Goal: Task Accomplishment & Management: Manage account settings

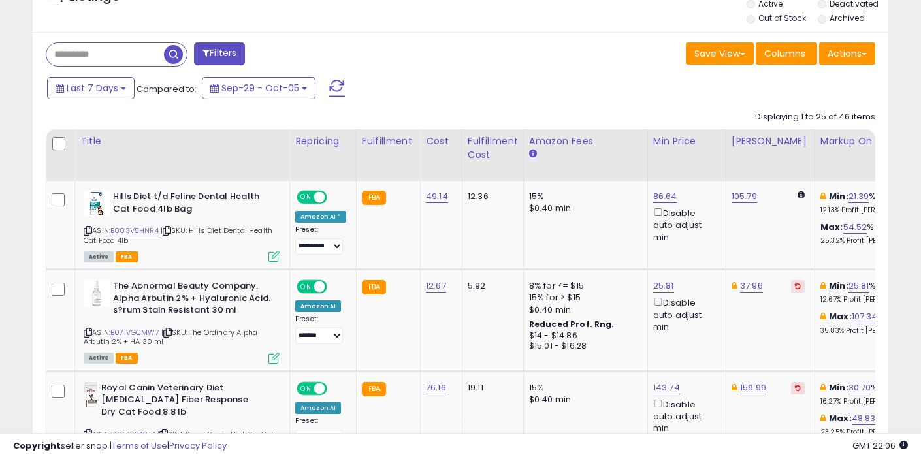
scroll to position [268, 495]
click at [138, 230] on link "B003V5HNR4" at bounding box center [134, 230] width 48 height 11
click at [669, 201] on link "86.64" at bounding box center [665, 196] width 24 height 13
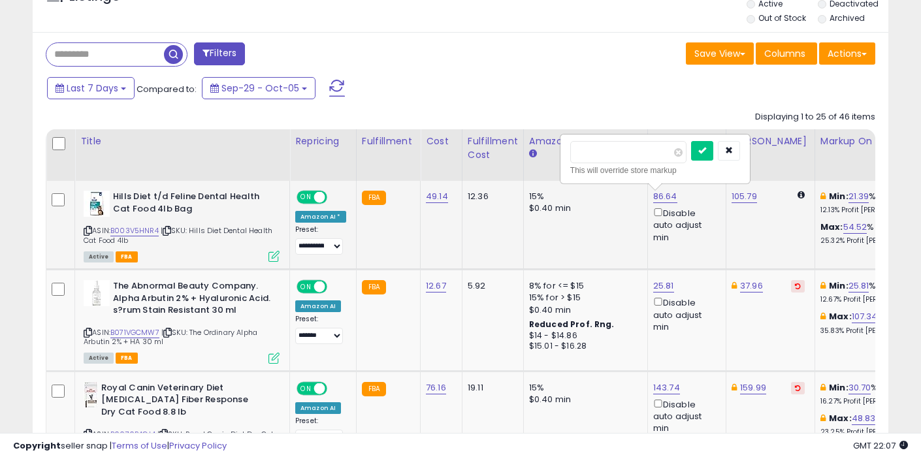
type input "*****"
click button "submit" at bounding box center [702, 151] width 22 height 20
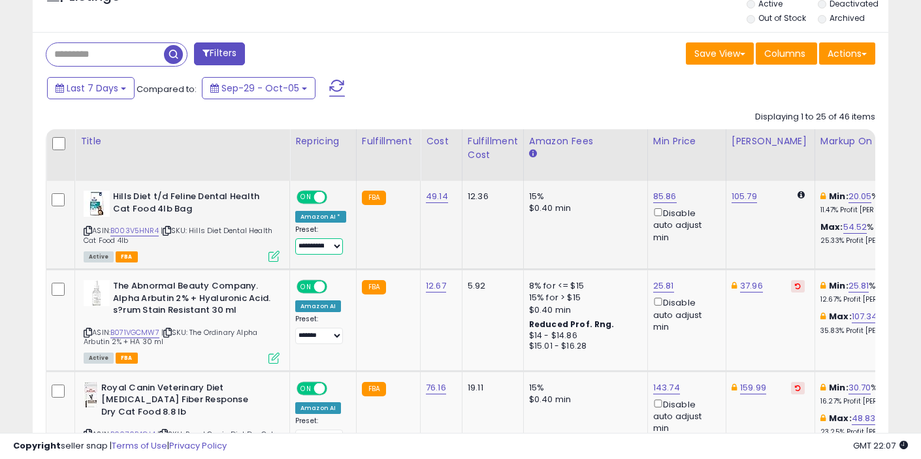
click at [313, 248] on select "**********" at bounding box center [319, 246] width 48 height 16
select select "*******"
click at [295, 238] on select "**********" at bounding box center [319, 246] width 48 height 16
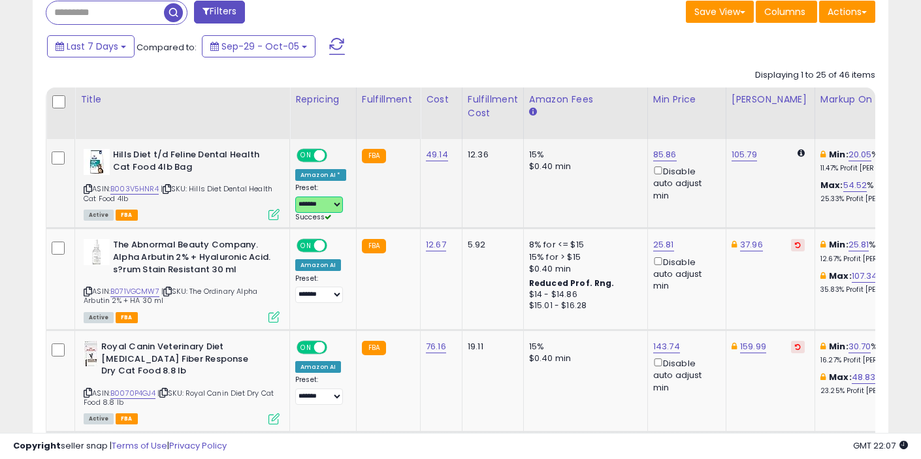
scroll to position [590, 0]
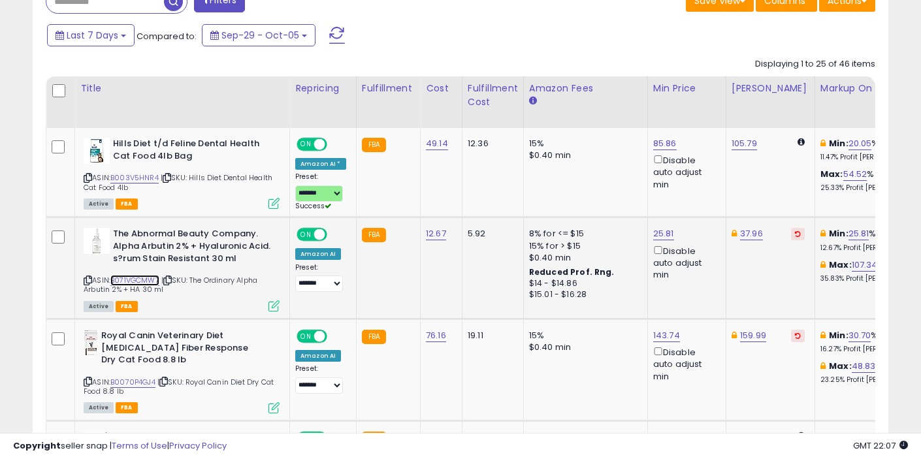
click at [140, 276] on link "B071VGCMW7" at bounding box center [134, 280] width 49 height 11
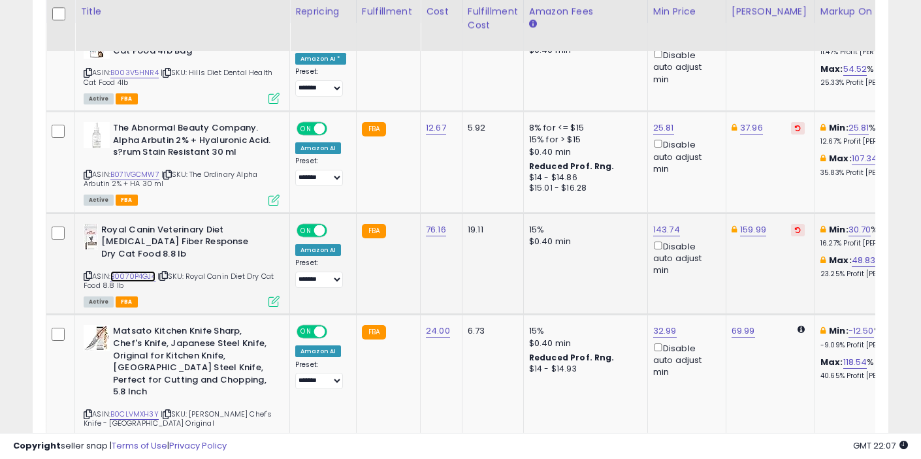
click at [147, 276] on link "B0070P4GJ4" at bounding box center [132, 276] width 45 height 11
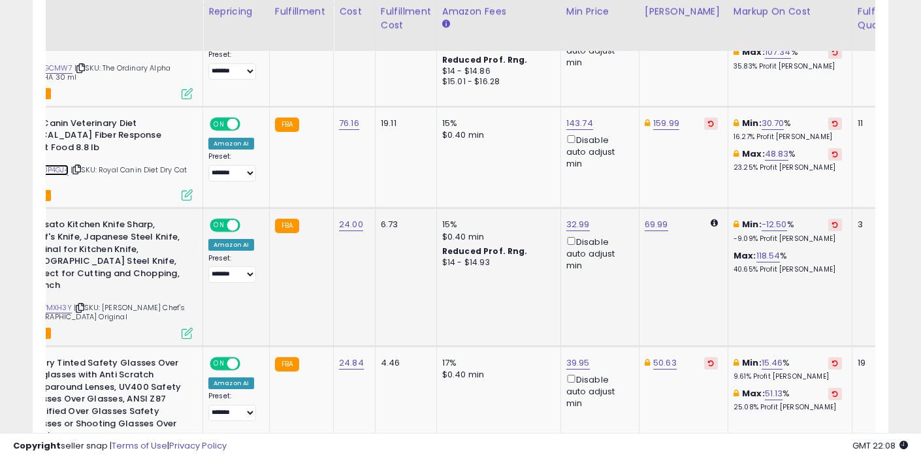
scroll to position [0, 0]
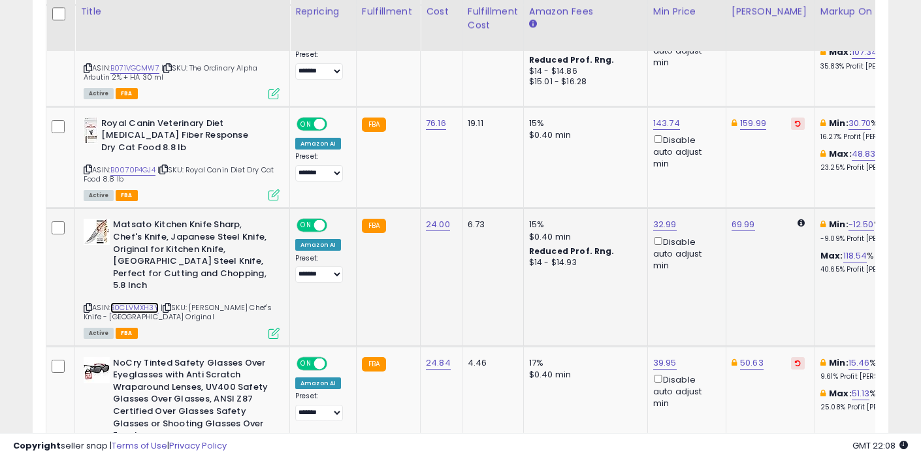
click at [148, 302] on link "B0CLVMXH3Y" at bounding box center [134, 307] width 48 height 11
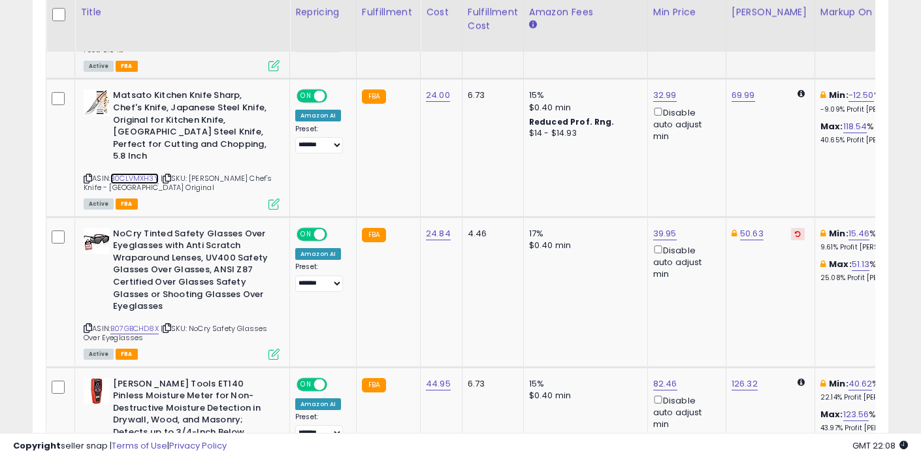
scroll to position [933, 0]
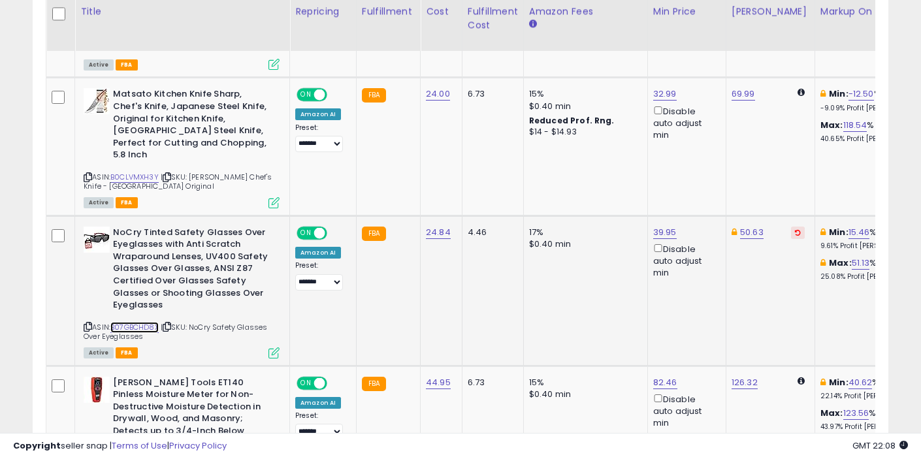
click at [135, 322] on link "B07GBCHD8X" at bounding box center [134, 327] width 48 height 11
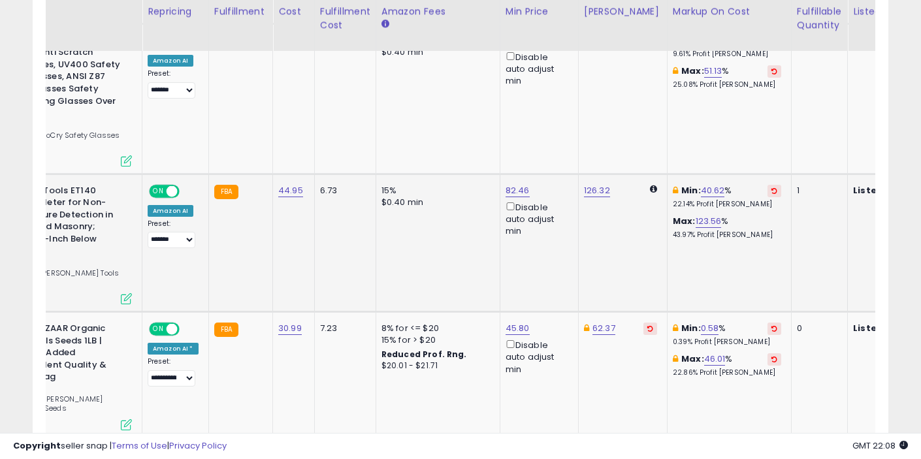
scroll to position [0, 0]
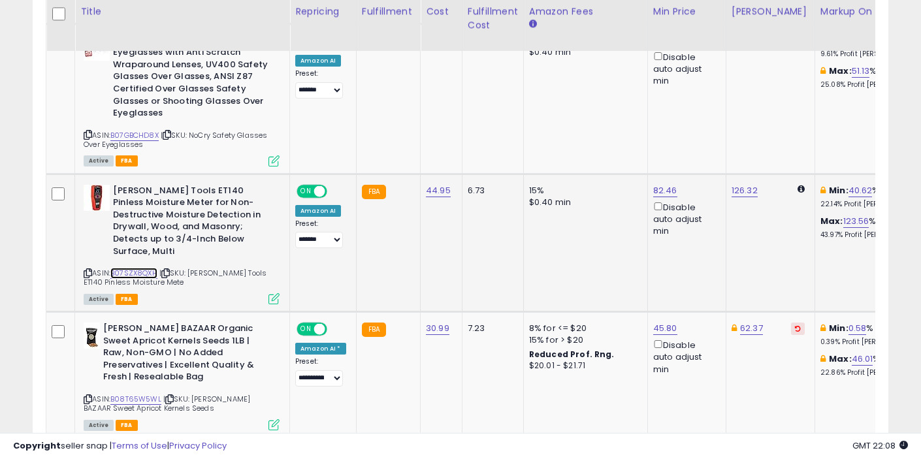
click at [135, 268] on link "B07SZX8QXH" at bounding box center [133, 273] width 47 height 11
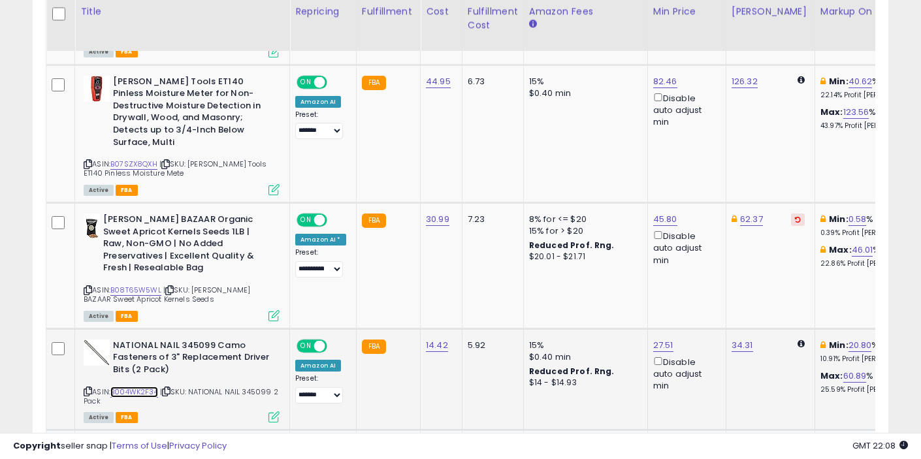
click at [143, 387] on link "B004WK2F34" at bounding box center [134, 392] width 48 height 11
click at [139, 387] on link "B004WK2F34" at bounding box center [134, 392] width 48 height 11
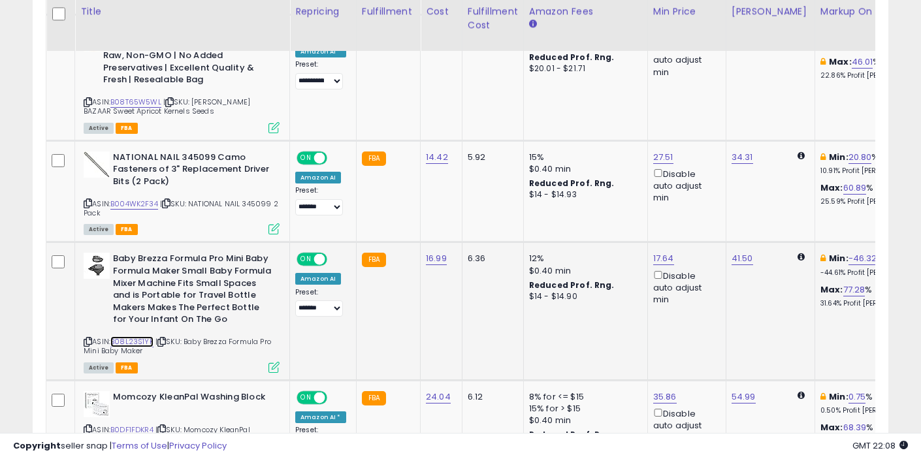
click at [135, 336] on link "B08L23S1YK" at bounding box center [131, 341] width 43 height 11
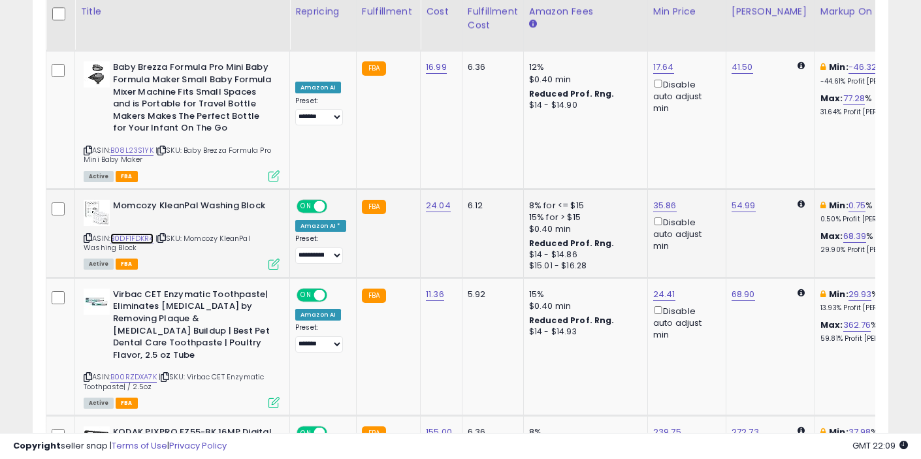
click at [150, 233] on link "B0DF1FDKR4" at bounding box center [131, 238] width 43 height 11
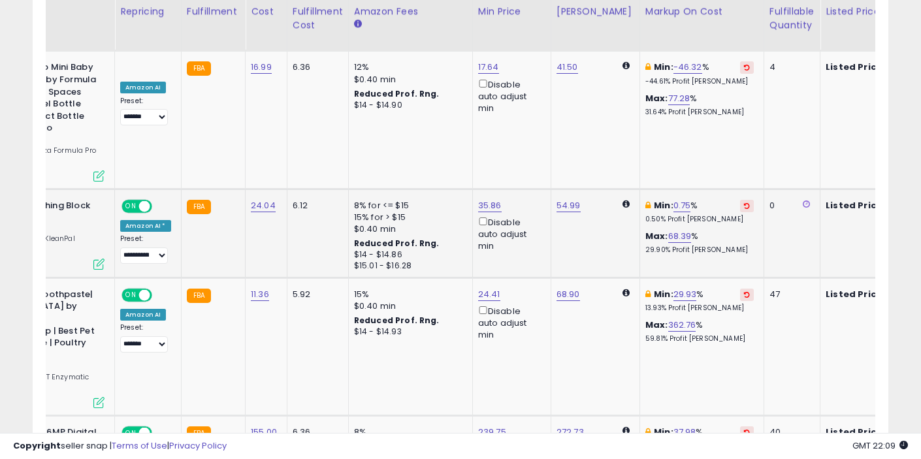
scroll to position [0, 178]
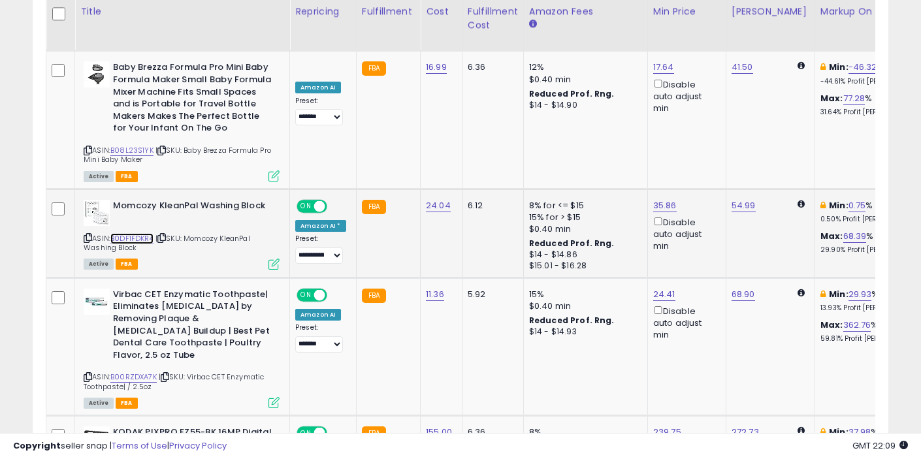
click at [147, 233] on link "B0DF1FDKR4" at bounding box center [131, 238] width 43 height 11
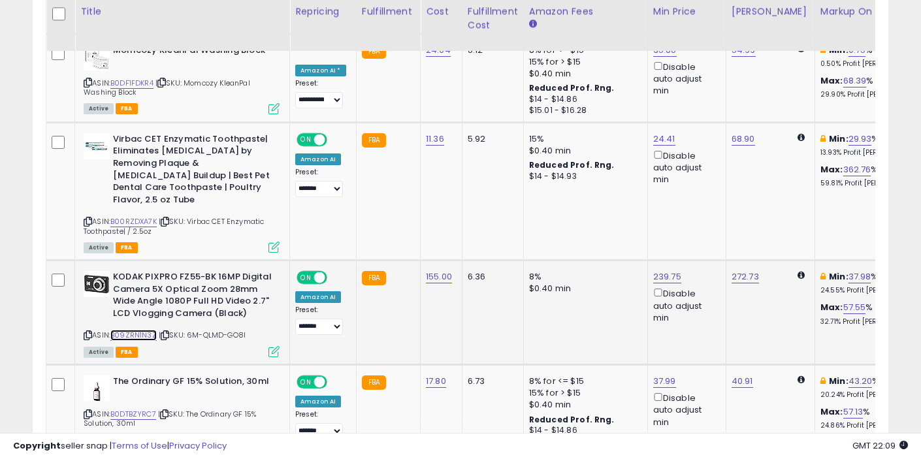
click at [140, 330] on link "B09ZRN1N3Z" at bounding box center [133, 335] width 46 height 11
click at [129, 330] on link "B09ZRN1N3Z" at bounding box center [133, 335] width 46 height 11
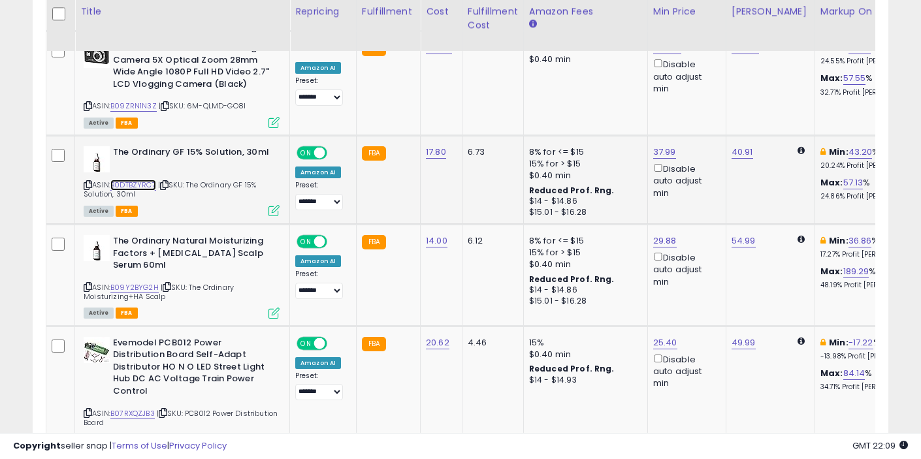
click at [148, 180] on link "B0DTBZYRC7" at bounding box center [133, 185] width 46 height 11
click at [138, 408] on link "B07RXQZJB3" at bounding box center [132, 413] width 44 height 11
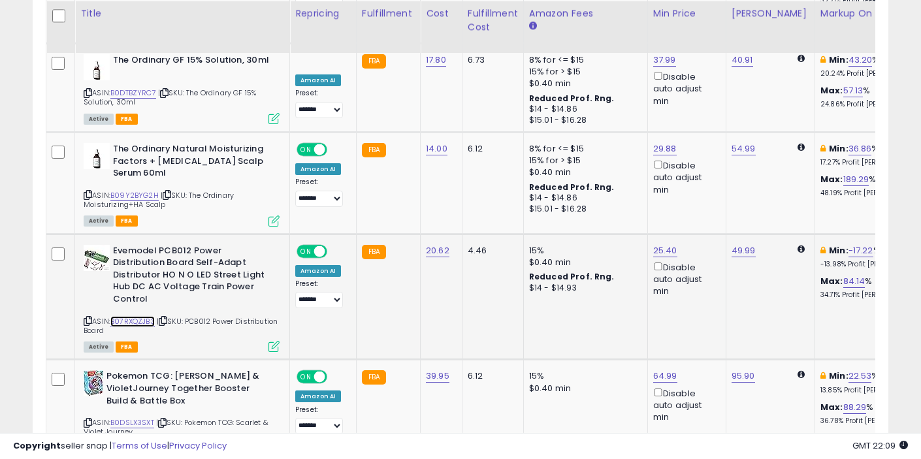
scroll to position [2092, 0]
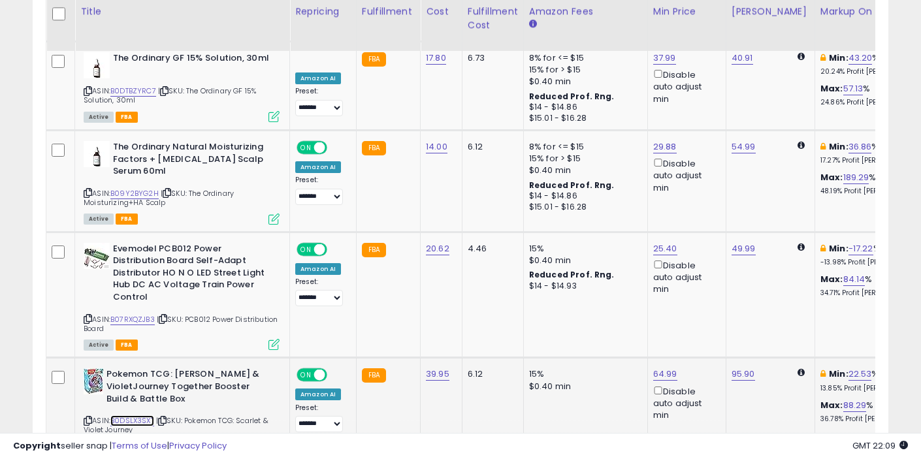
click at [144, 415] on link "B0DSLX3SXT" at bounding box center [132, 420] width 44 height 11
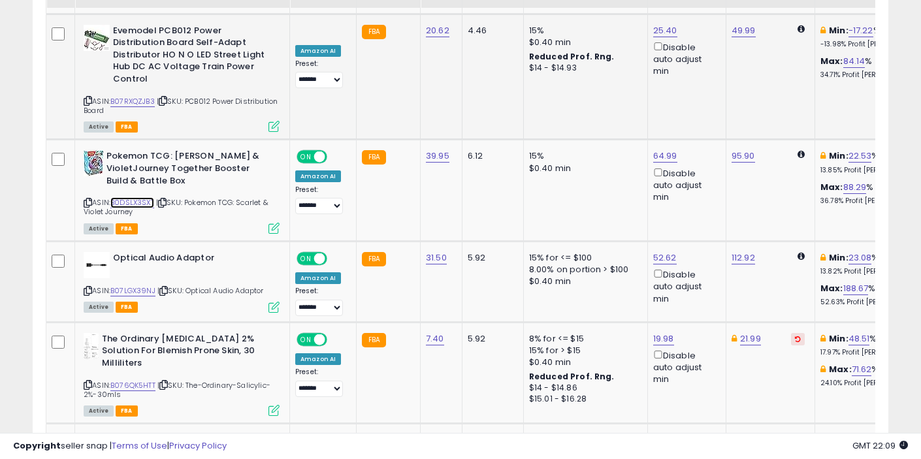
scroll to position [2313, 0]
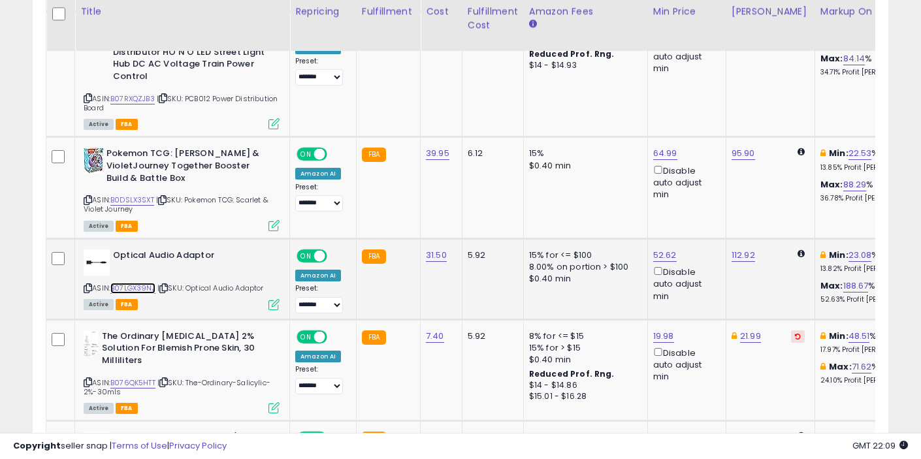
click at [146, 283] on link "B07LGX39NJ" at bounding box center [132, 288] width 45 height 11
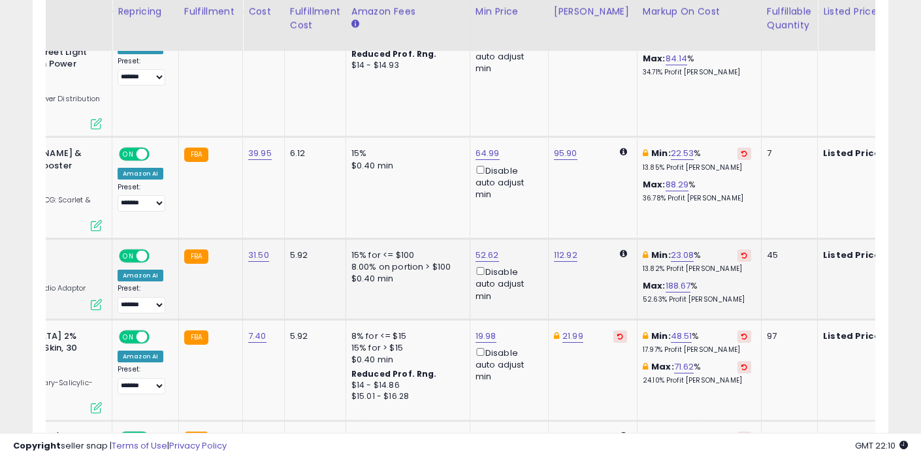
scroll to position [0, 57]
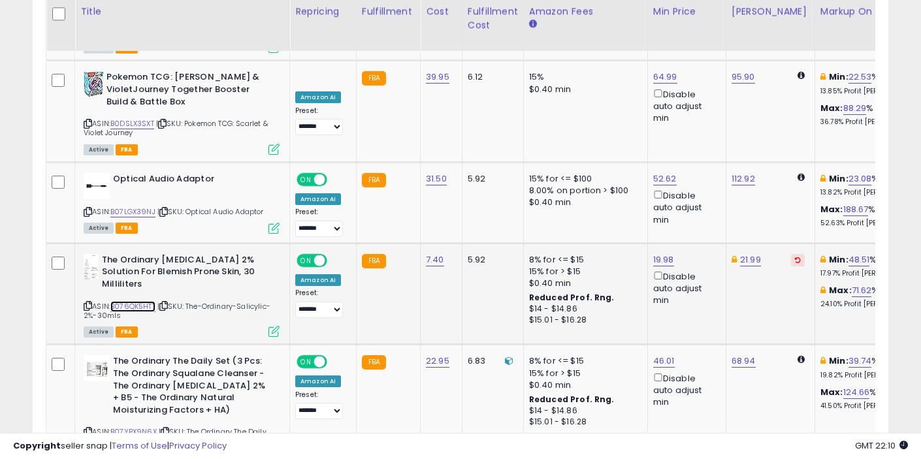
click at [135, 301] on link "B076QK5HTT" at bounding box center [132, 306] width 45 height 11
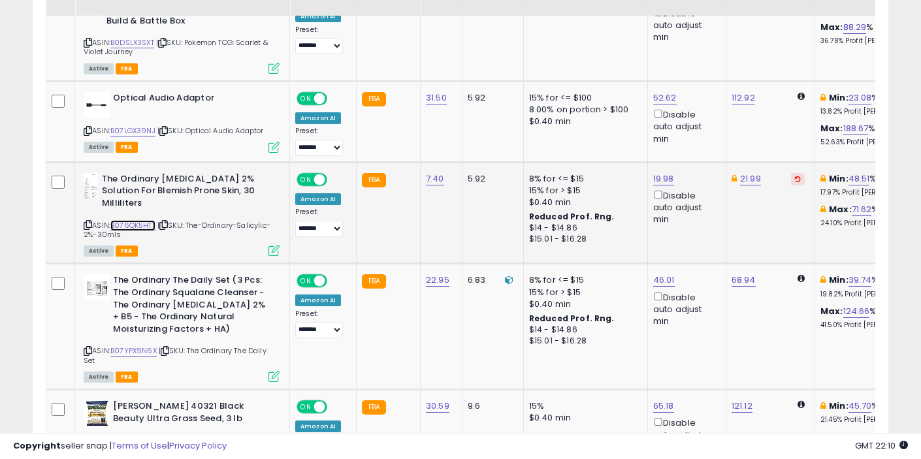
scroll to position [2471, 0]
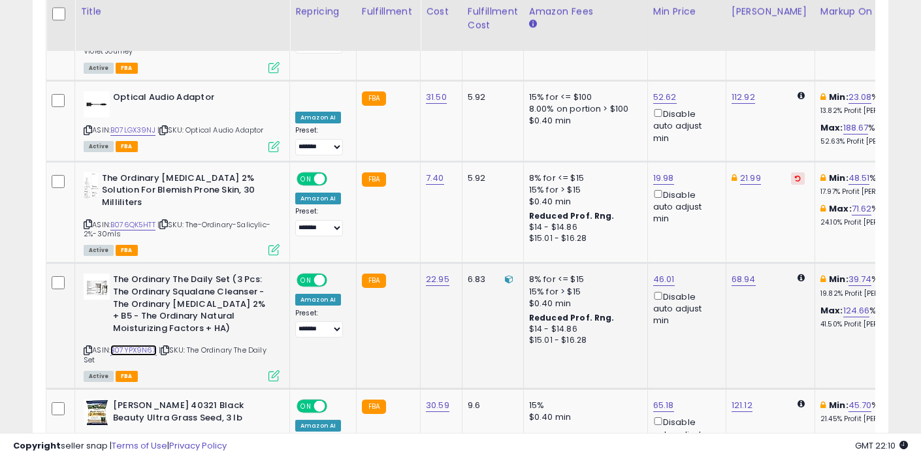
click at [143, 345] on link "B07YPX9N6X" at bounding box center [133, 350] width 46 height 11
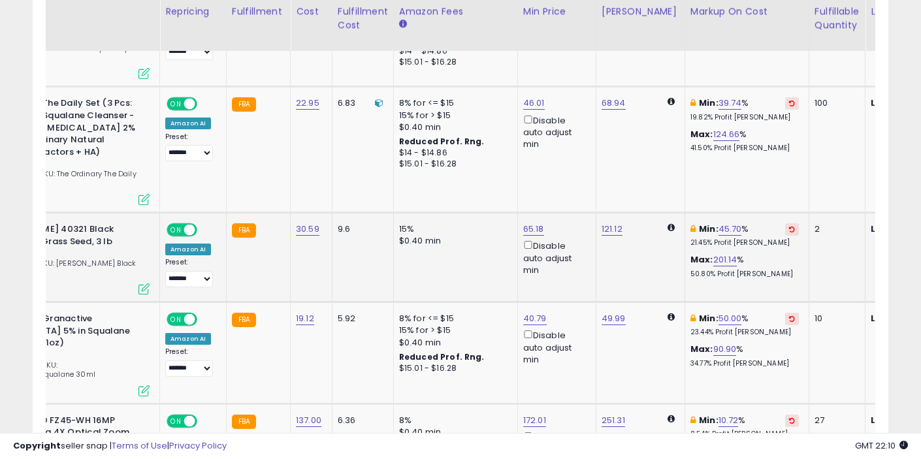
scroll to position [0, 0]
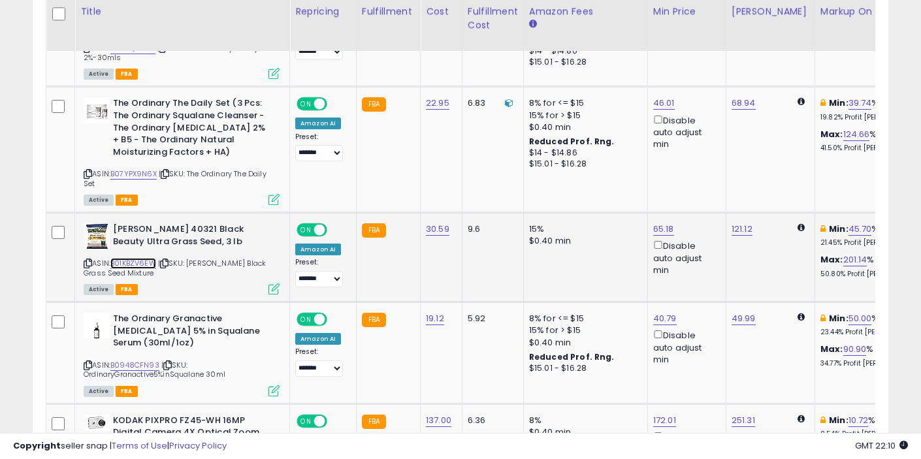
click at [128, 258] on link "B01KBZV6EW" at bounding box center [133, 263] width 46 height 11
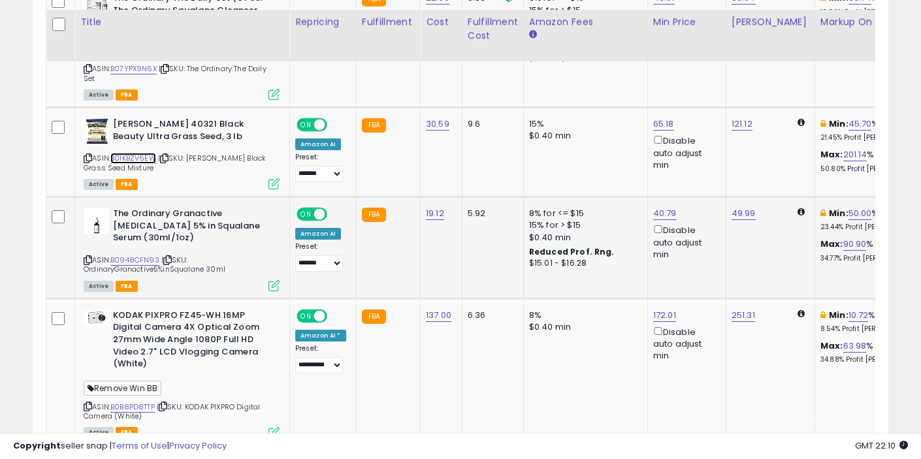
scroll to position [2782, 0]
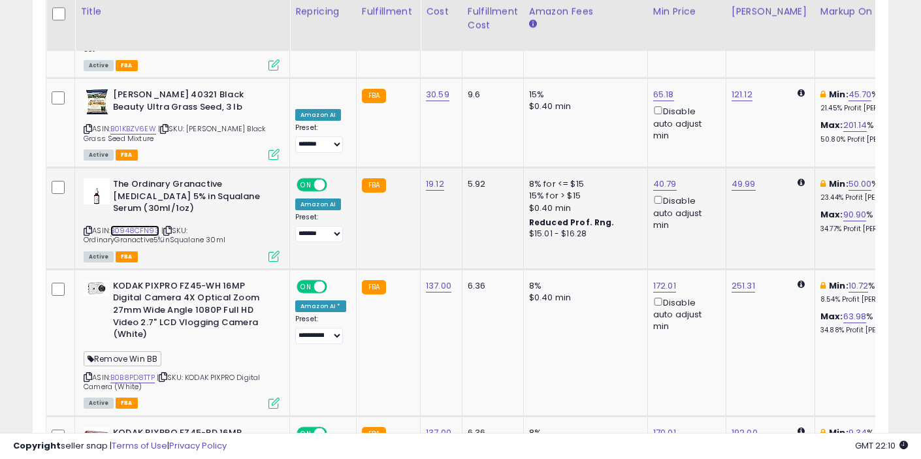
click at [150, 225] on link "B0948CFN93" at bounding box center [134, 230] width 49 height 11
click at [140, 372] on link "B0B8PD8TTP" at bounding box center [132, 377] width 44 height 11
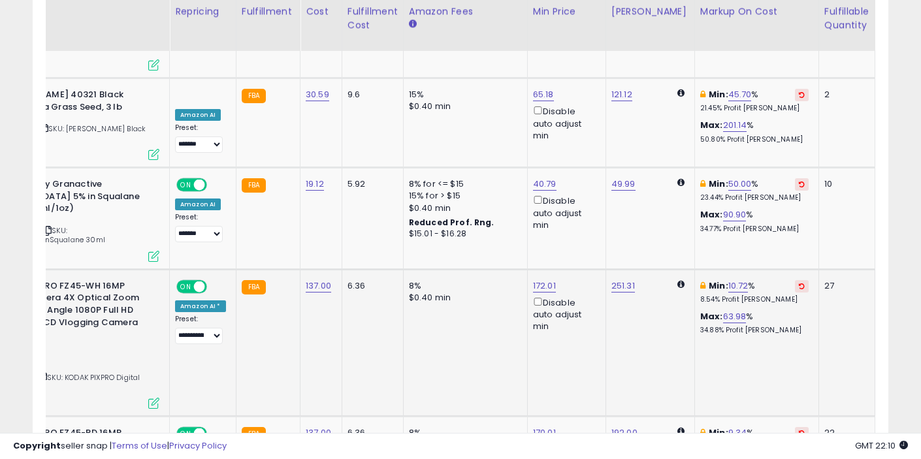
scroll to position [0, 245]
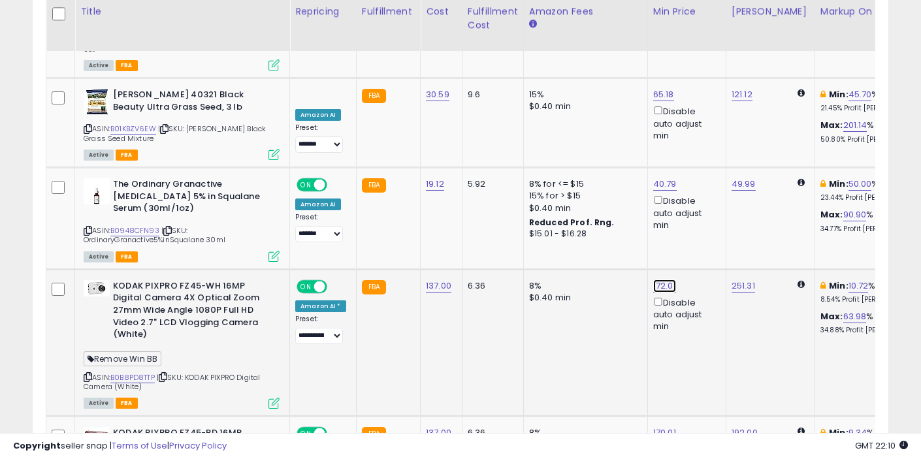
click at [653, 280] on link "172.01" at bounding box center [664, 286] width 23 height 13
type input "******"
click button "submit" at bounding box center [701, 180] width 22 height 20
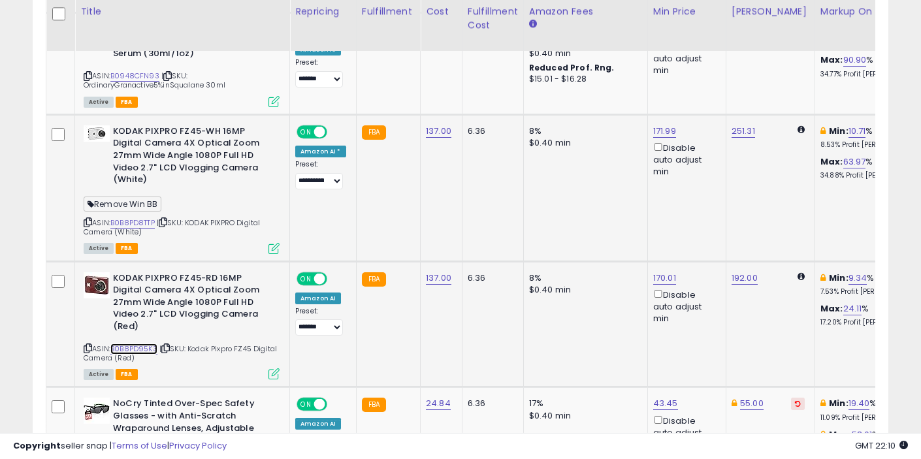
click at [137, 344] on link "B0B8PD95K3" at bounding box center [133, 349] width 47 height 11
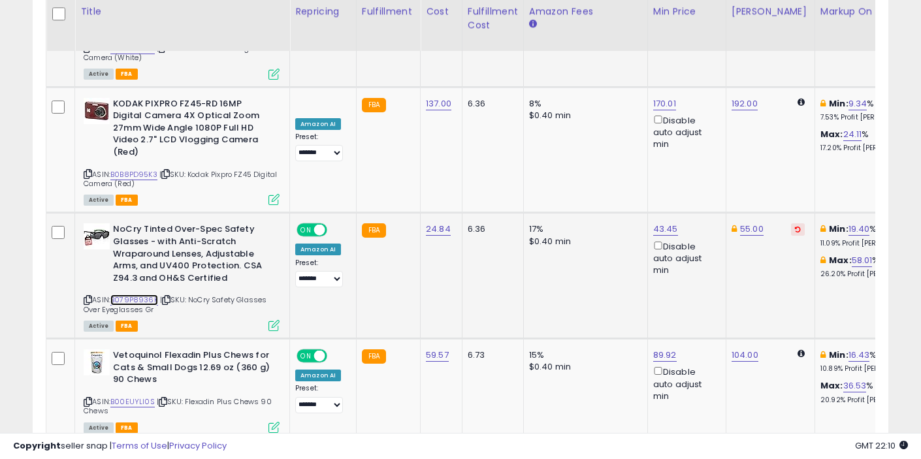
click at [147, 295] on link "B079P8936K" at bounding box center [134, 300] width 48 height 11
click at [139, 396] on link "B00EUYLI0S" at bounding box center [132, 401] width 44 height 11
click at [809, 455] on link "2" at bounding box center [820, 466] width 22 height 22
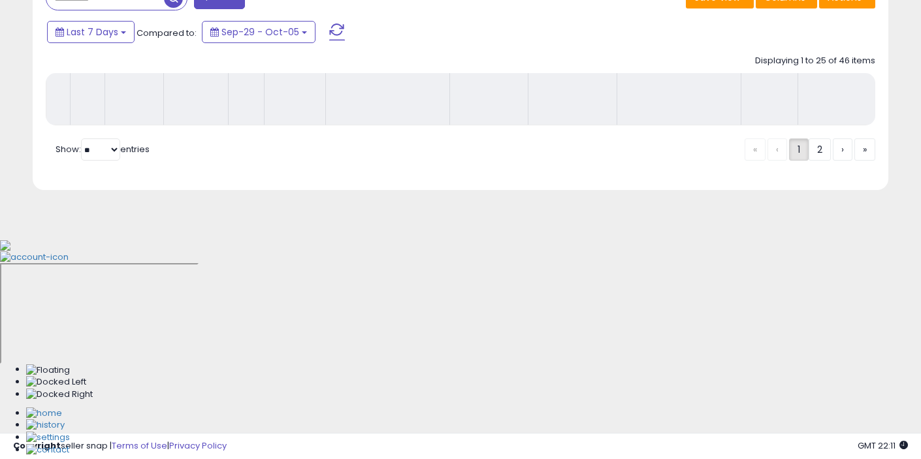
scroll to position [374, 0]
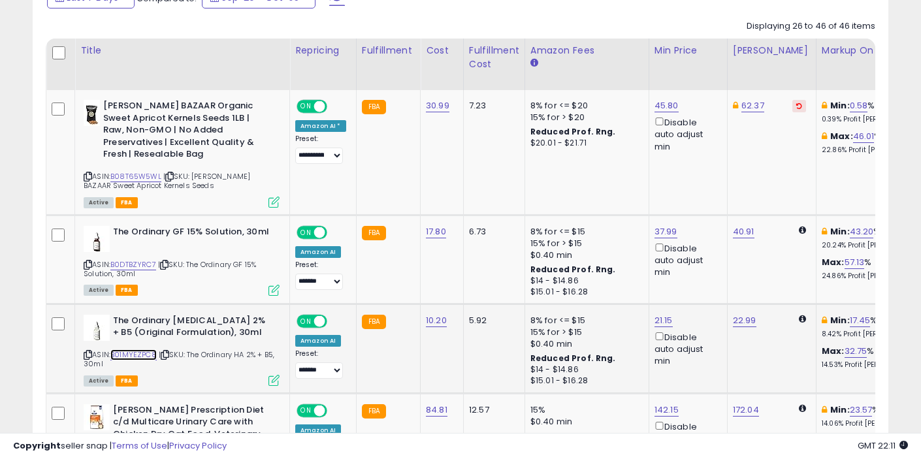
click at [146, 349] on link "B01MYEZPC8" at bounding box center [133, 354] width 46 height 11
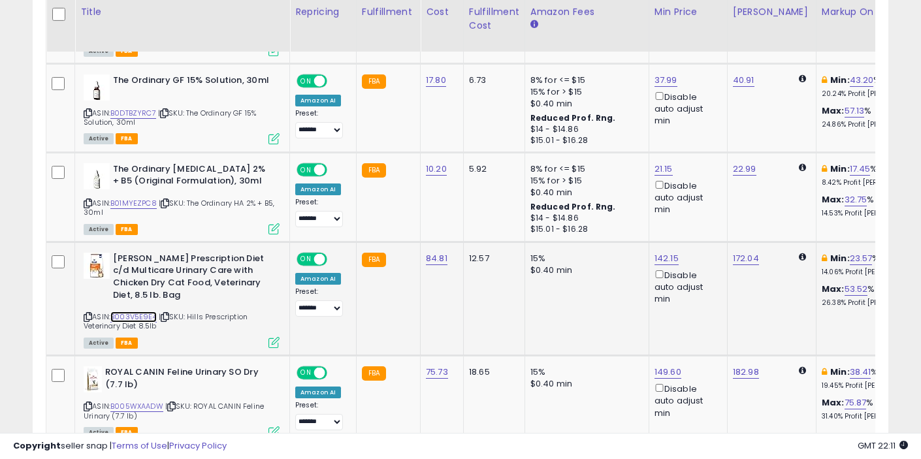
click at [134, 312] on link "B003V5E9E4" at bounding box center [133, 317] width 46 height 11
click at [658, 252] on link "142.15" at bounding box center [666, 258] width 24 height 13
type input "******"
click button "submit" at bounding box center [701, 201] width 22 height 20
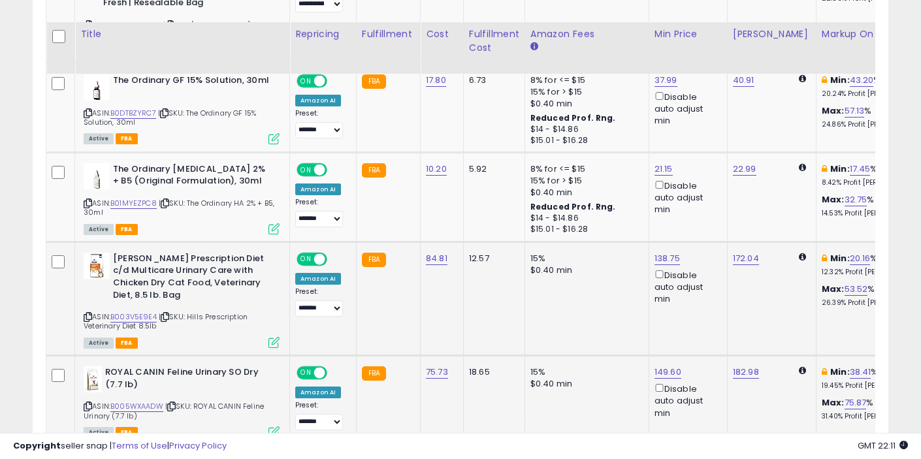
scroll to position [876, 0]
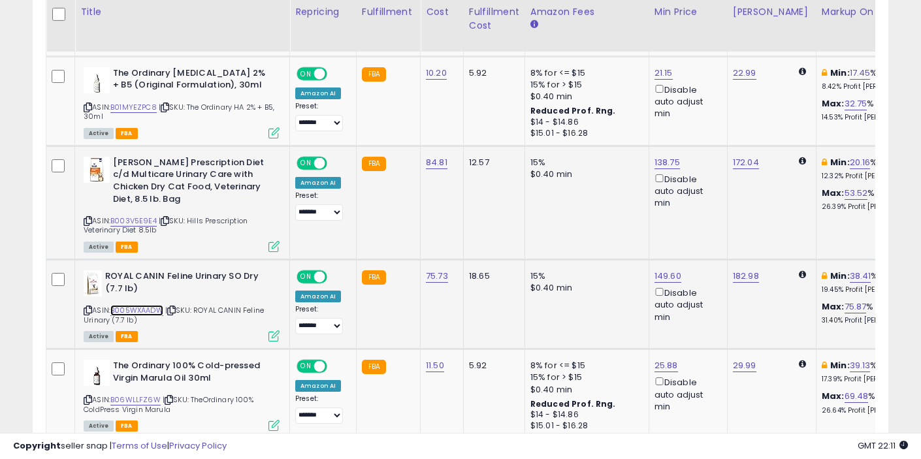
click at [153, 305] on link "B005WXAADW" at bounding box center [136, 310] width 53 height 11
click at [666, 270] on link "149.60" at bounding box center [667, 276] width 27 height 13
type input "******"
click button "submit" at bounding box center [703, 207] width 22 height 20
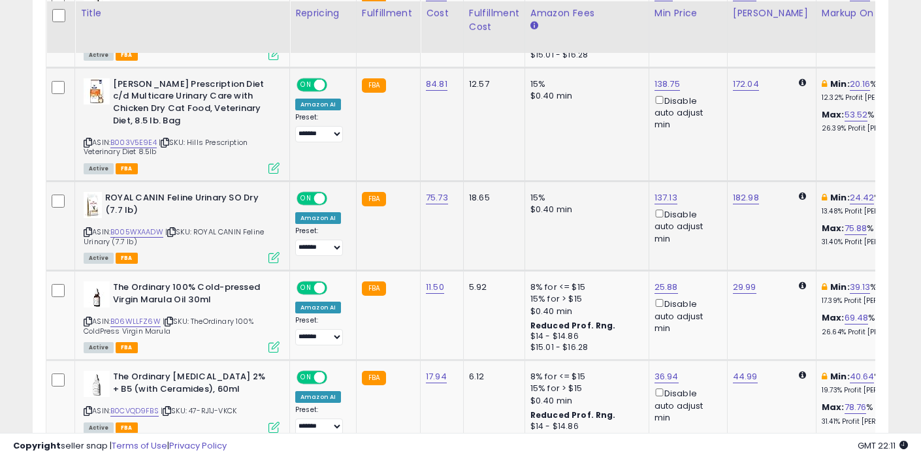
scroll to position [957, 0]
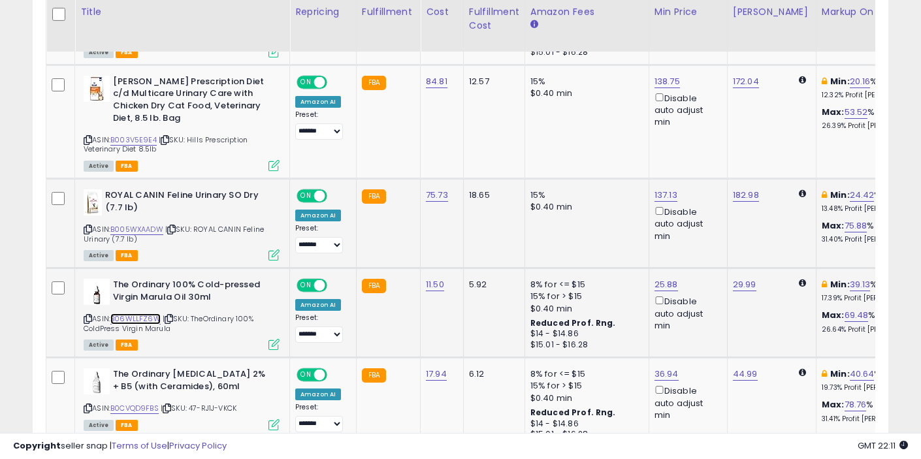
click at [150, 314] on link "B06WLLFZ6W" at bounding box center [135, 319] width 50 height 11
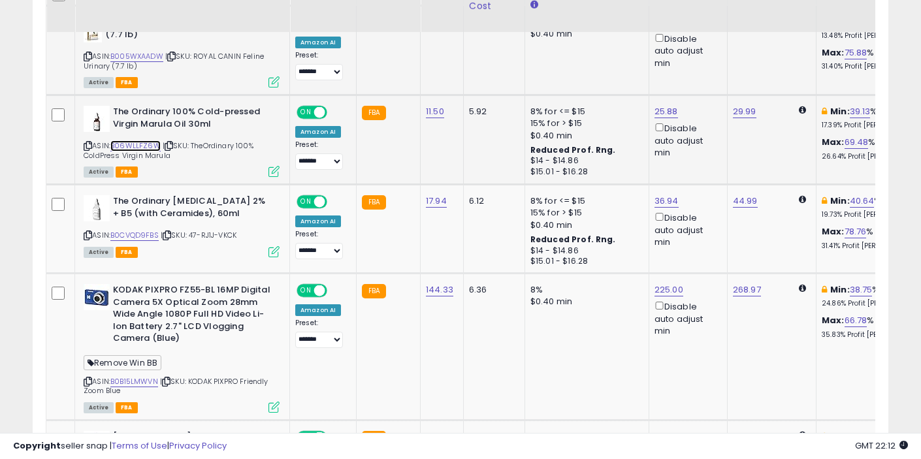
scroll to position [1135, 0]
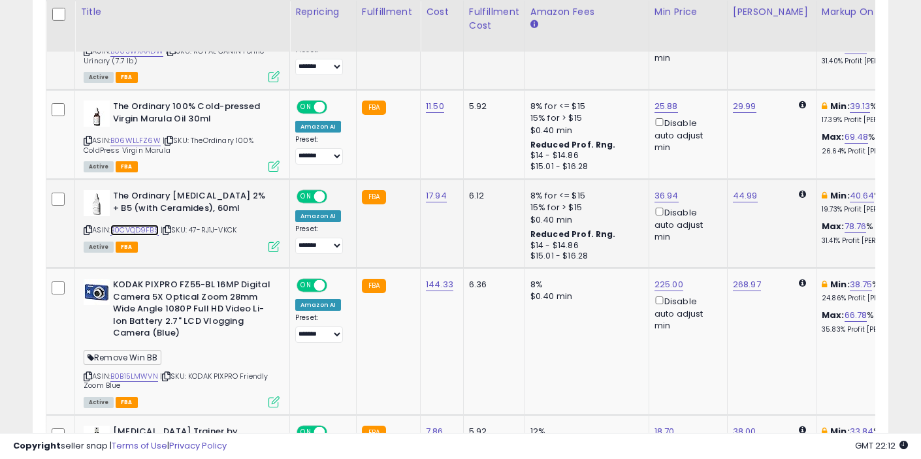
click at [146, 225] on link "B0CVQD9FBS" at bounding box center [134, 230] width 48 height 11
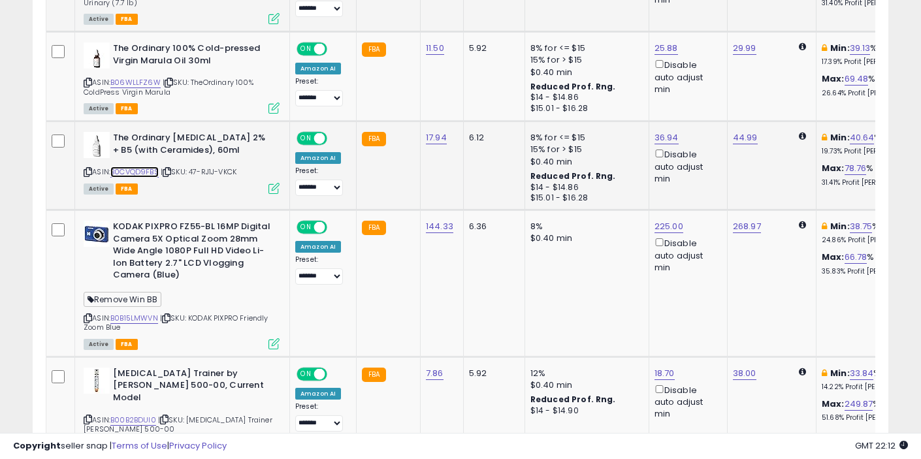
scroll to position [1215, 0]
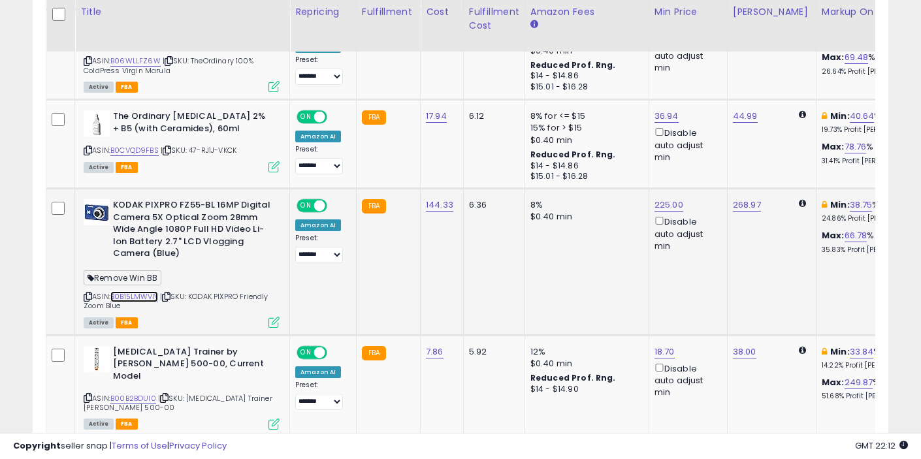
click at [141, 291] on link "B0B15LMWVN" at bounding box center [134, 296] width 48 height 11
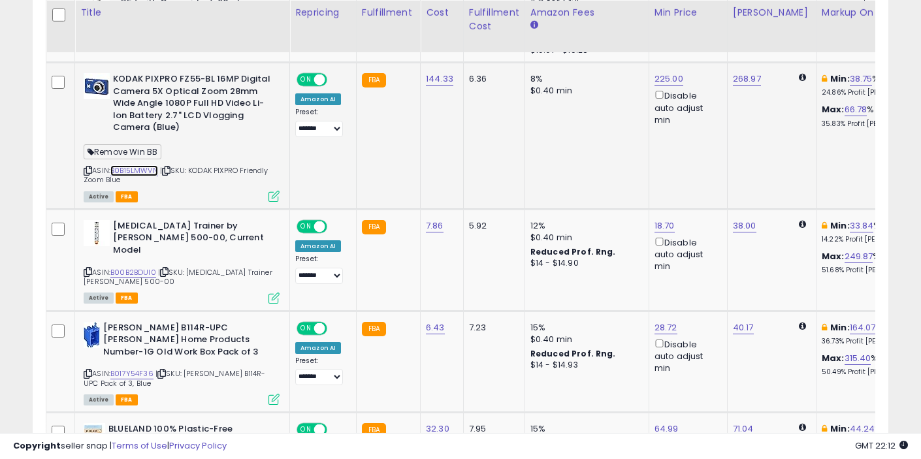
scroll to position [1342, 0]
click at [126, 229] on div "ASIN: B00B2BDUI0 | SKU: [MEDICAL_DATA] Trainer [PERSON_NAME] 500-00 Active FBA" at bounding box center [182, 260] width 196 height 82
click at [131, 266] on link "B00B2BDUI0" at bounding box center [133, 271] width 46 height 11
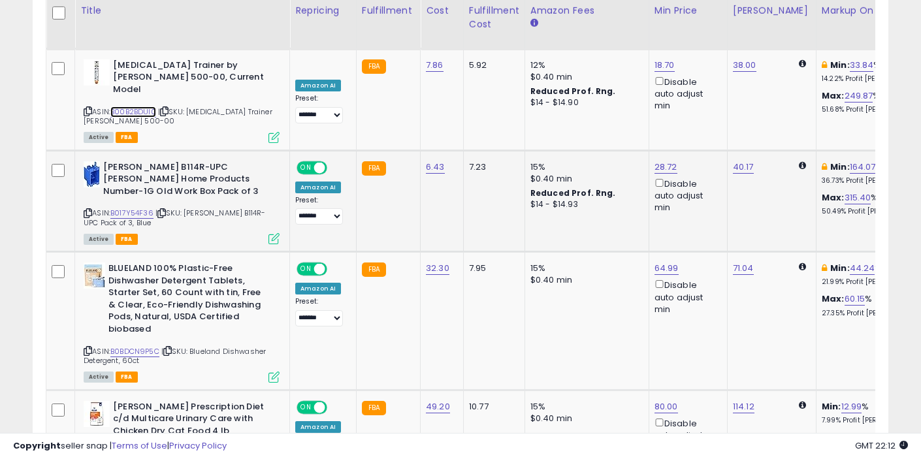
scroll to position [1502, 0]
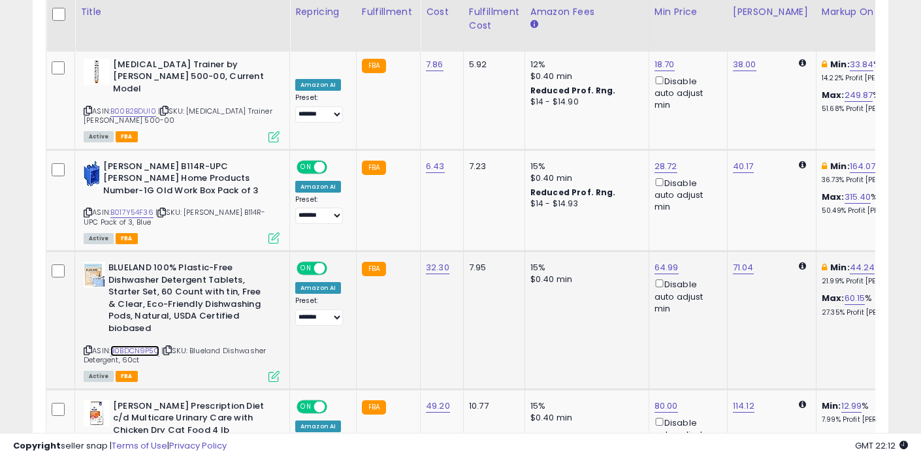
click at [131, 346] on link "B0BDCN9P5C" at bounding box center [134, 351] width 49 height 11
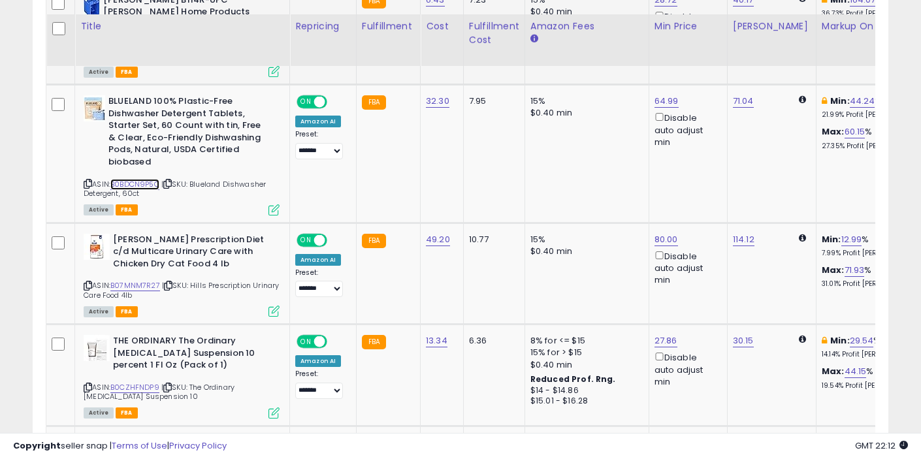
scroll to position [1686, 0]
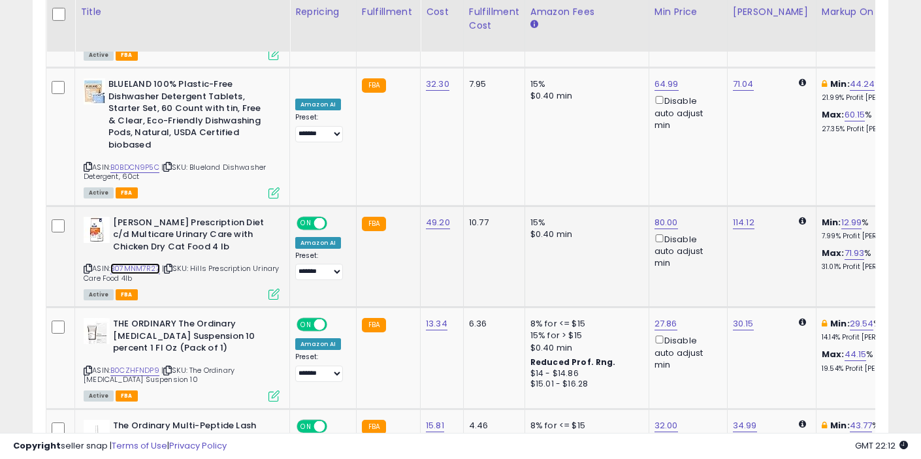
click at [141, 263] on link "B07MNM7R27" at bounding box center [135, 268] width 50 height 11
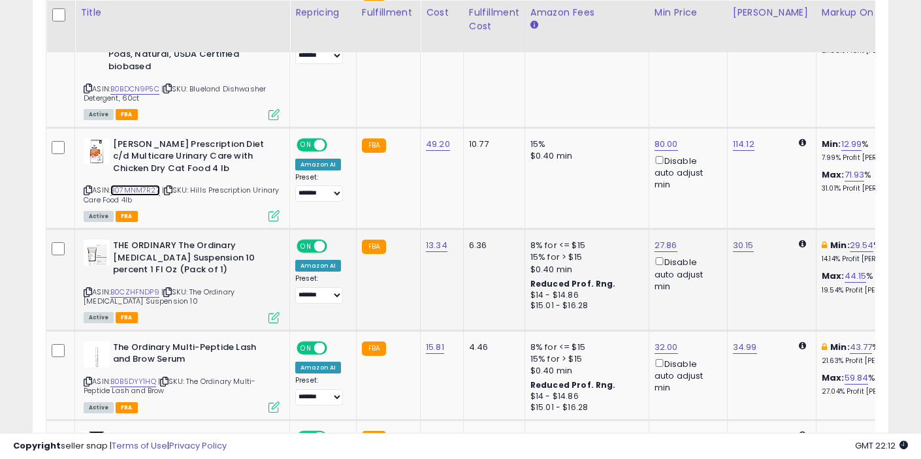
scroll to position [1765, 0]
click at [135, 286] on link "B0CZHFNDP9" at bounding box center [134, 291] width 49 height 11
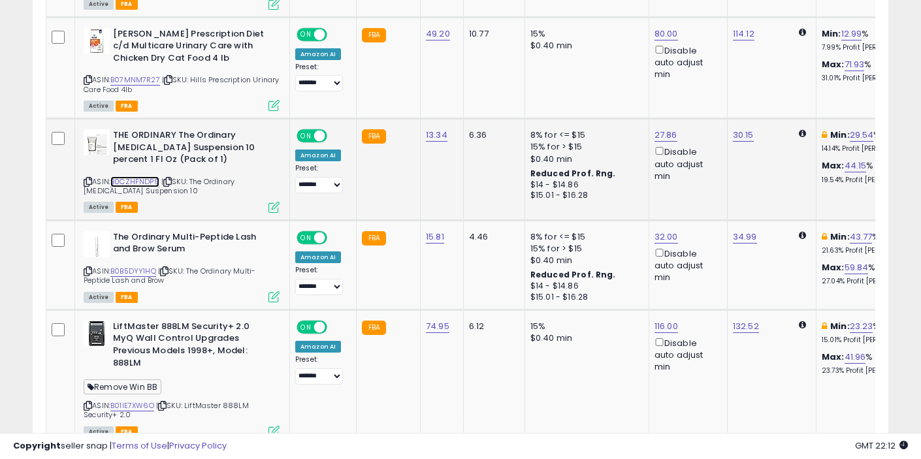
scroll to position [1912, 0]
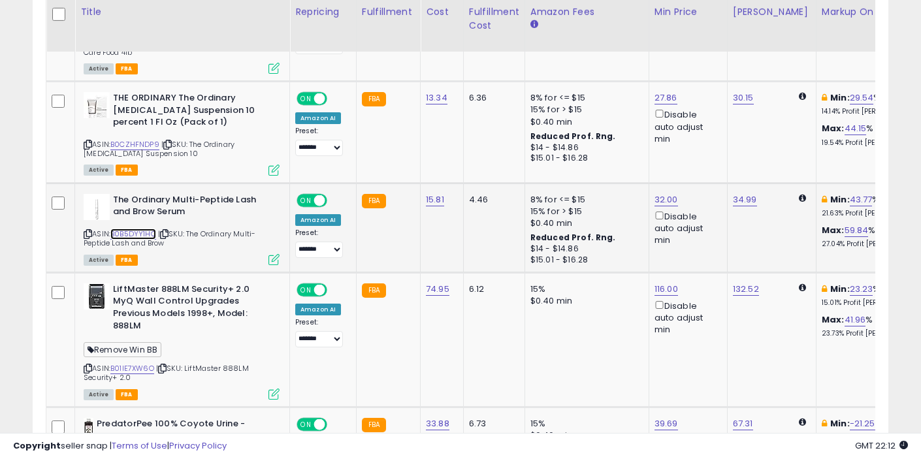
click at [140, 229] on link "B0B5DYY1HQ" at bounding box center [133, 234] width 46 height 11
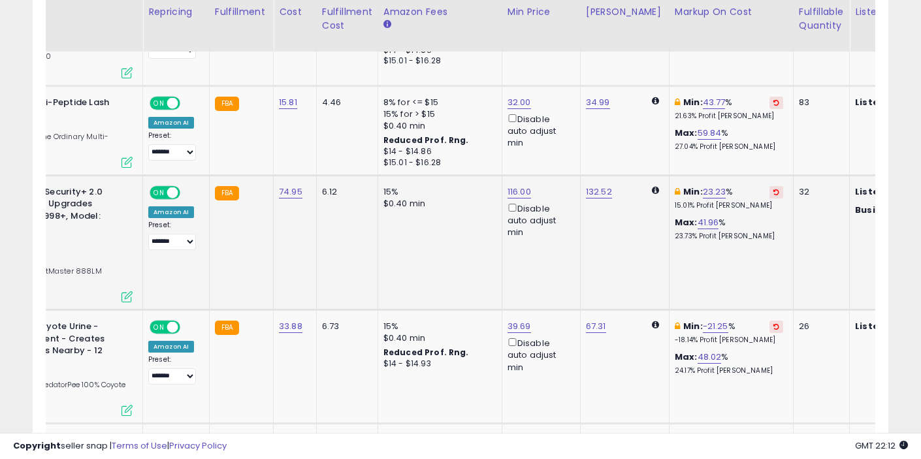
scroll to position [0, 0]
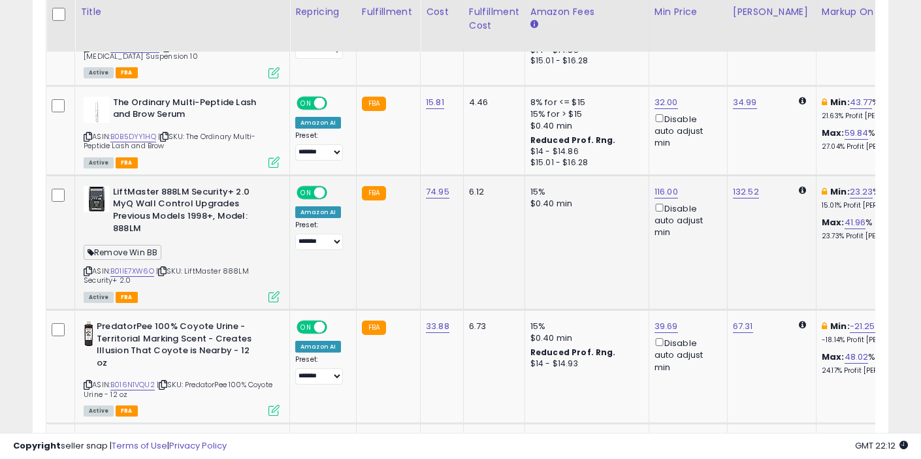
click at [148, 216] on div "ASIN: B01IE7XW6O | SKU: LiftMaster 888LM Security+ 2.0 Active FBA" at bounding box center [182, 243] width 196 height 115
click at [142, 266] on link "B01IE7XW6O" at bounding box center [132, 271] width 44 height 11
click at [657, 185] on link "116.00" at bounding box center [666, 191] width 24 height 13
type input "***"
click button "submit" at bounding box center [701, 110] width 22 height 20
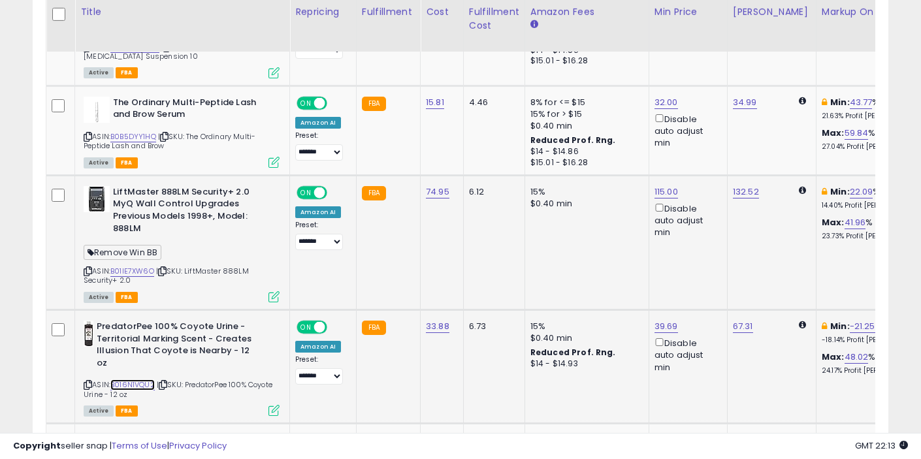
click at [138, 379] on link "B016N1VQU2" at bounding box center [132, 384] width 44 height 11
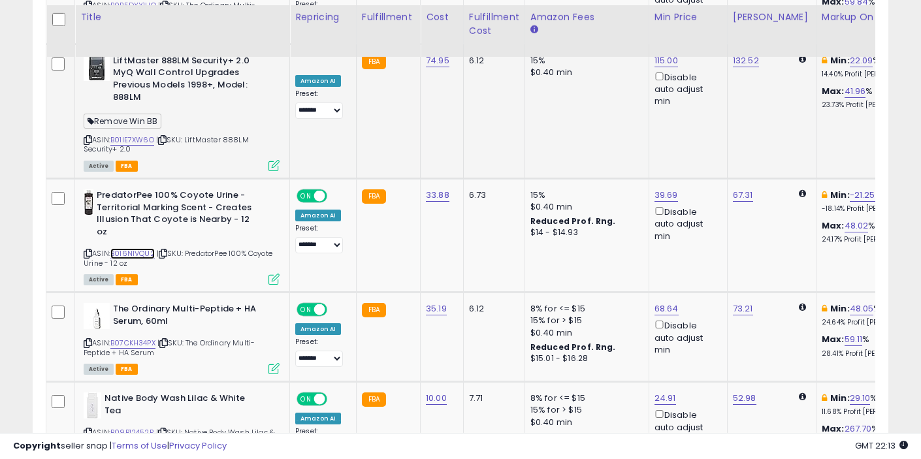
scroll to position [2146, 0]
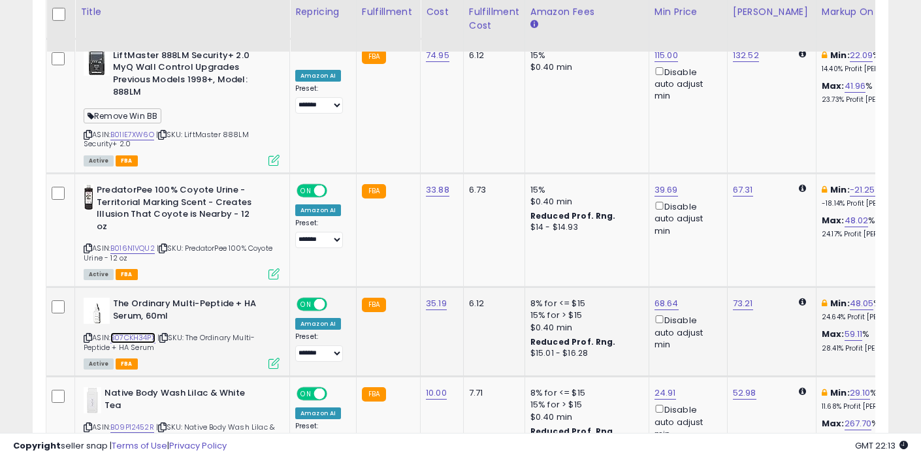
click at [146, 332] on link "B07CKH34PX" at bounding box center [132, 337] width 45 height 11
click at [137, 332] on link "B07CKH34PX" at bounding box center [132, 337] width 45 height 11
click at [662, 297] on link "68.64" at bounding box center [666, 303] width 24 height 13
type input "*****"
click button "submit" at bounding box center [701, 210] width 22 height 20
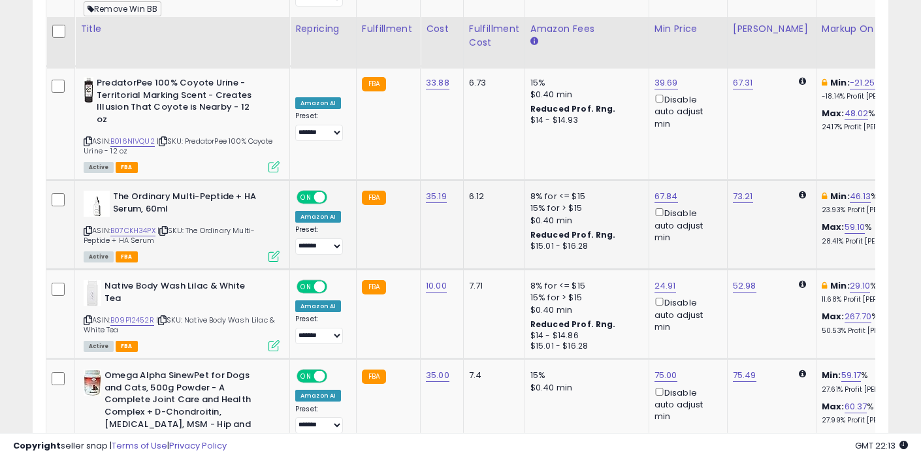
scroll to position [2273, 0]
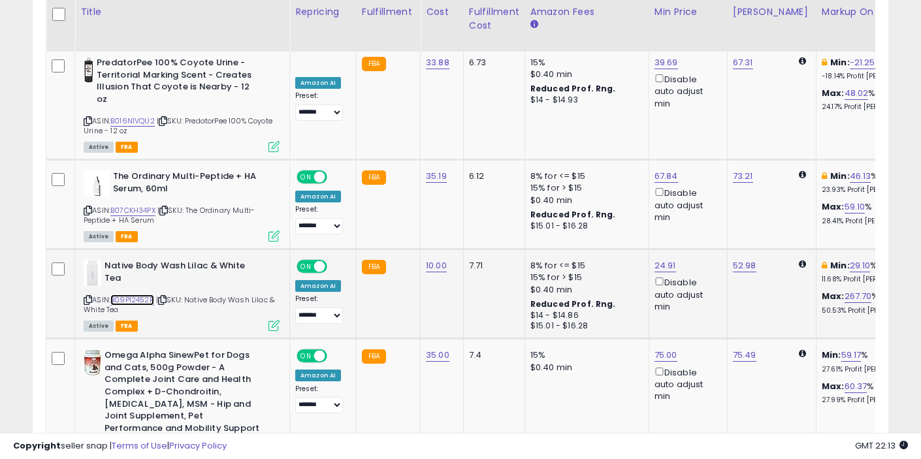
click at [147, 295] on link "B09P12452R" at bounding box center [132, 300] width 44 height 11
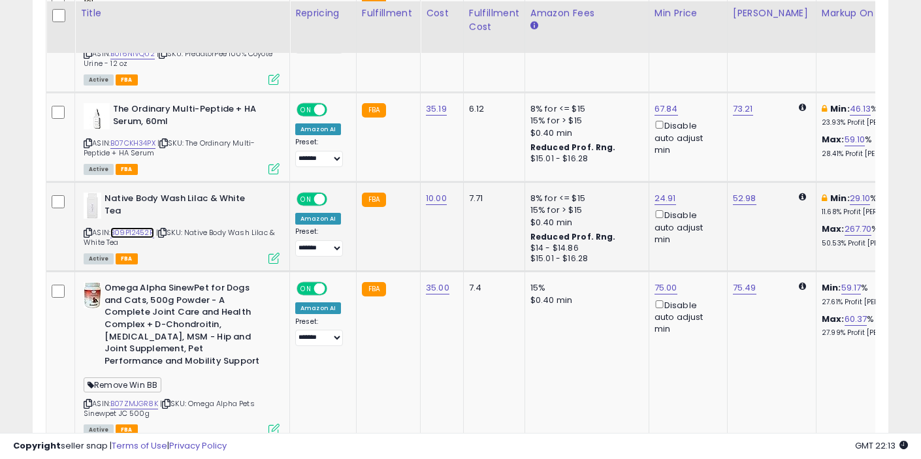
scroll to position [2341, 0]
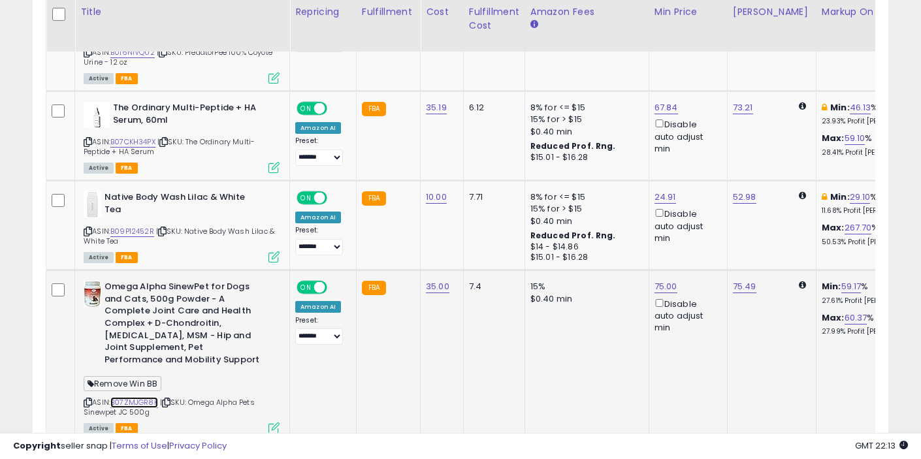
click at [140, 397] on link "B07ZMJGR8K" at bounding box center [134, 402] width 48 height 11
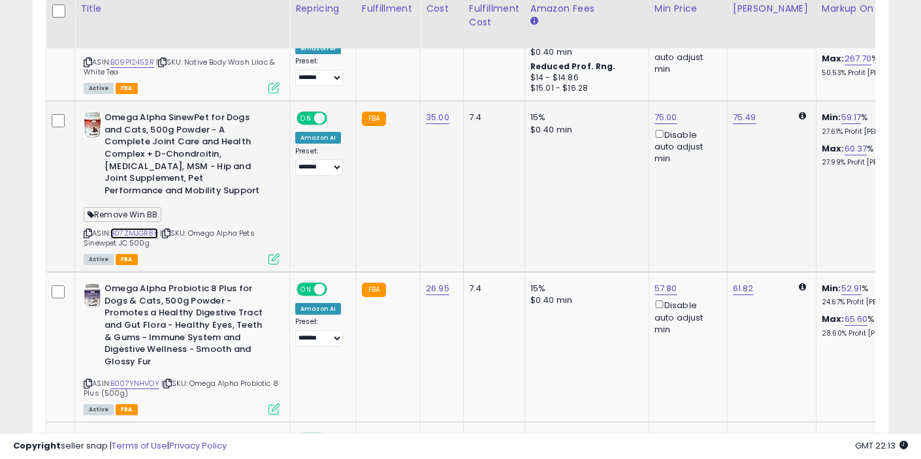
scroll to position [2513, 0]
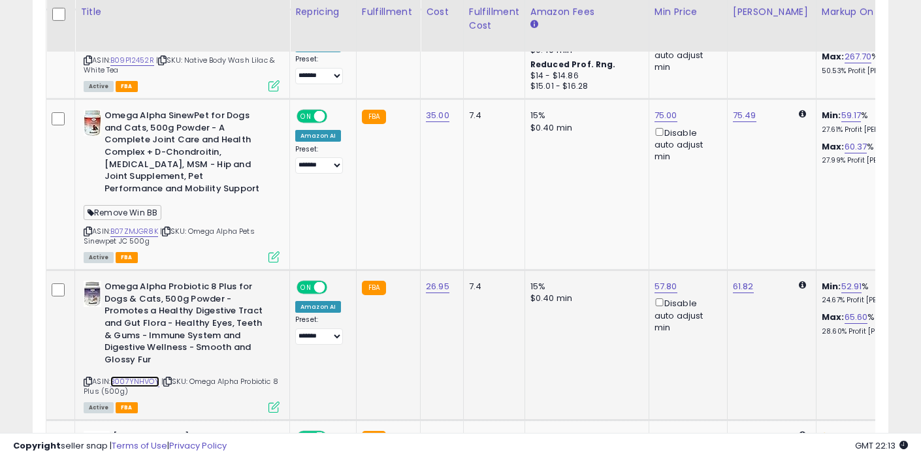
click at [146, 376] on link "B007YNHVOY" at bounding box center [134, 381] width 49 height 11
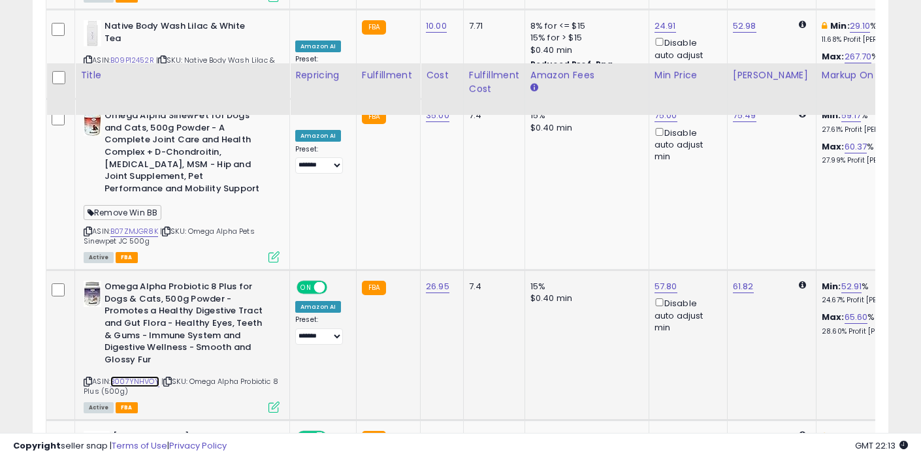
scroll to position [2630, 0]
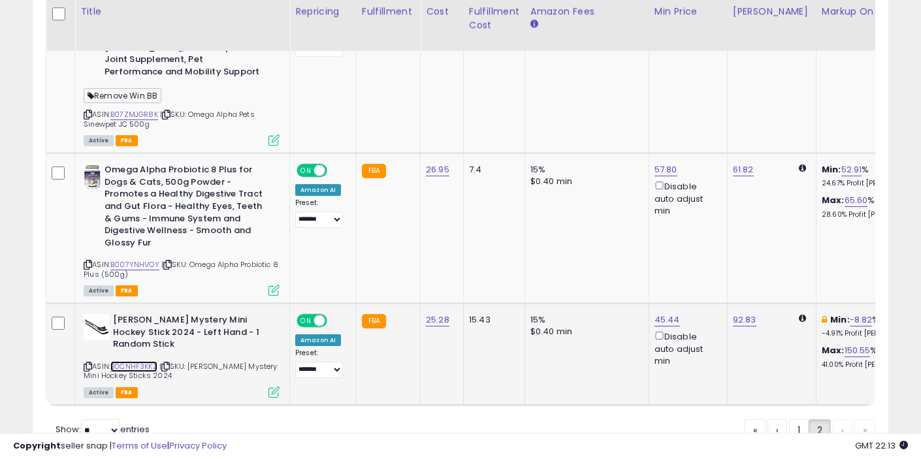
click at [127, 361] on link "B0CNHF3KKZ" at bounding box center [133, 366] width 47 height 11
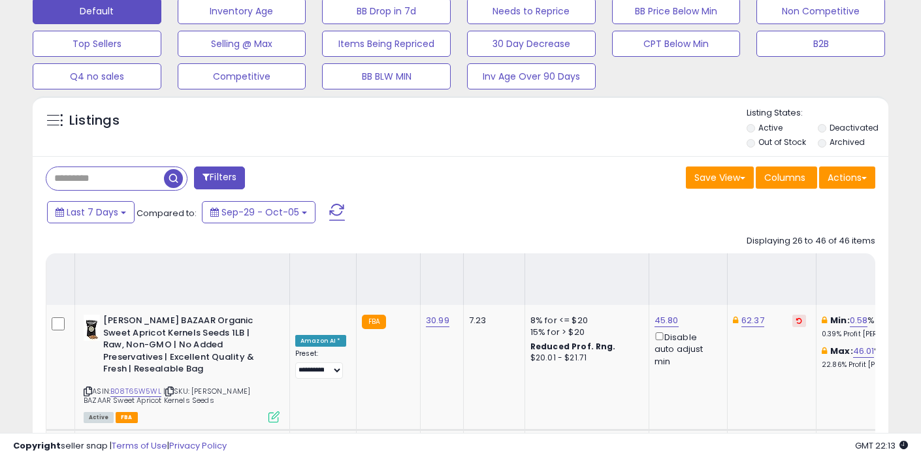
scroll to position [0, 0]
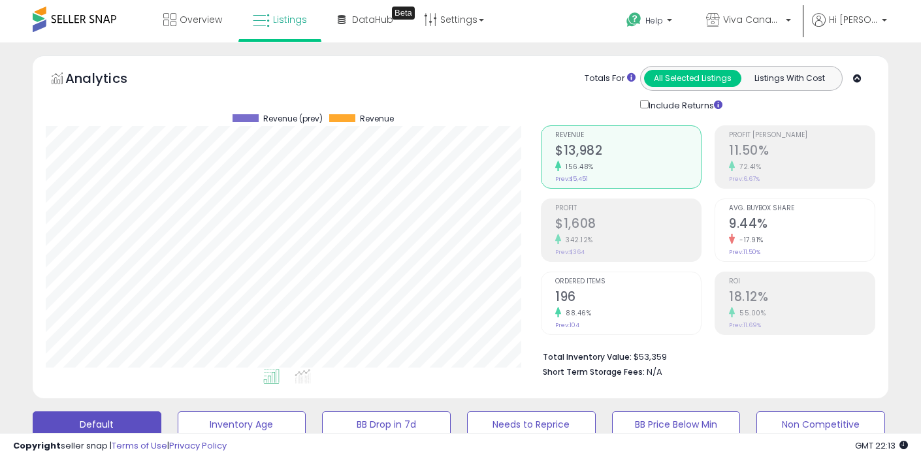
click at [551, 105] on div "Totals For All Selected Listings Listings With Cost Include Returns" at bounding box center [703, 89] width 325 height 46
click at [195, 27] on link "Overview" at bounding box center [192, 19] width 78 height 39
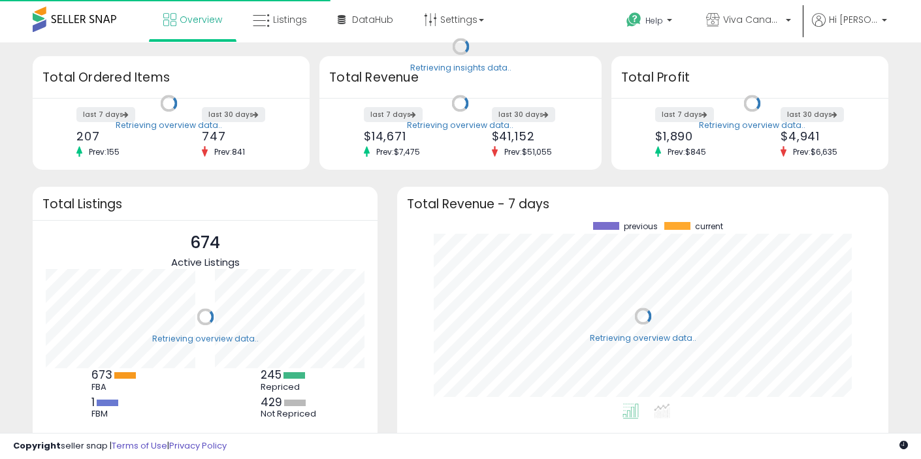
scroll to position [182, 465]
